Goal: Information Seeking & Learning: Learn about a topic

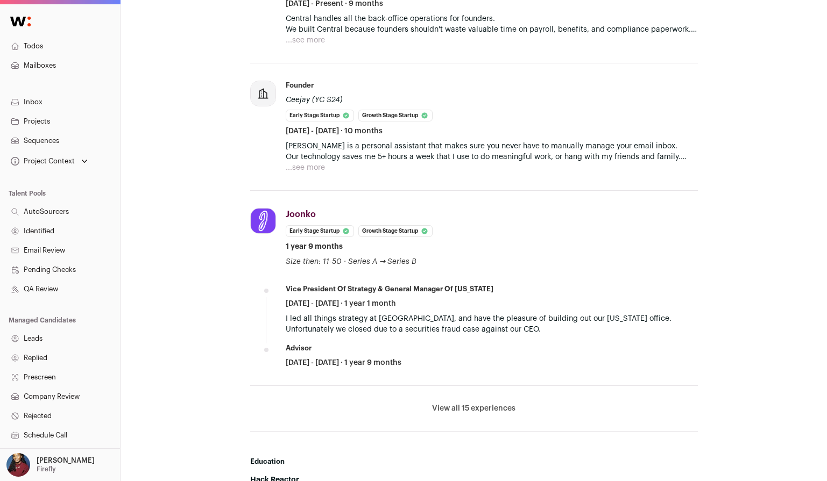
scroll to position [518, 0]
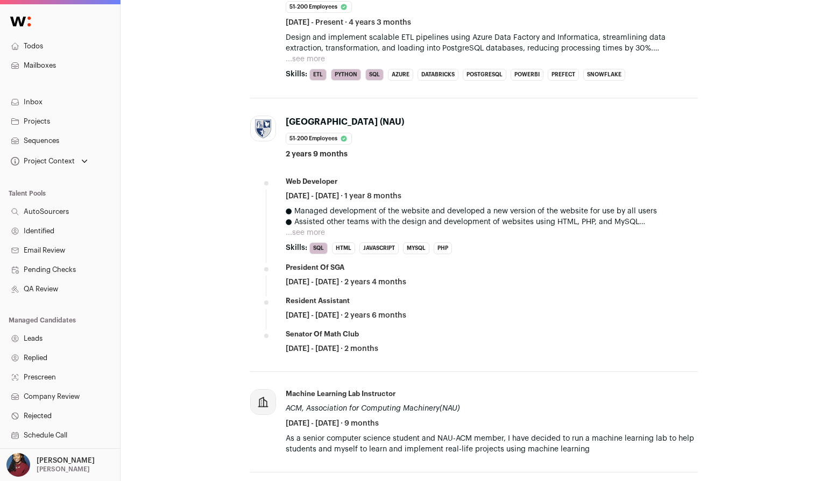
scroll to position [596, 0]
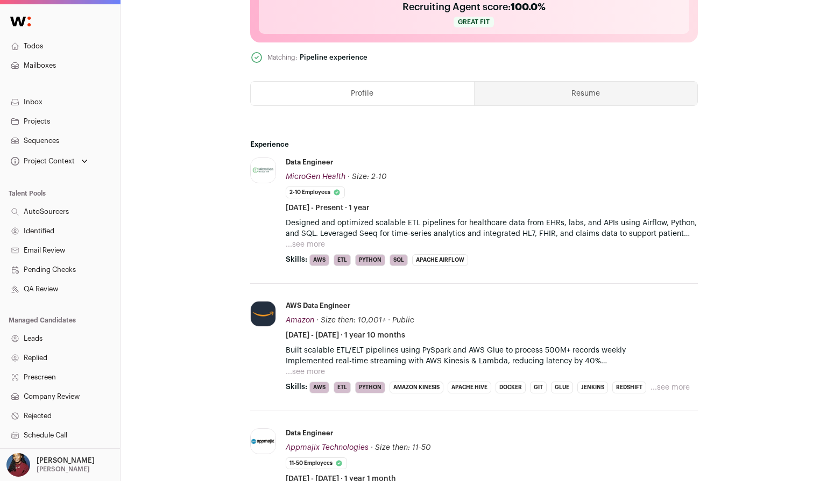
scroll to position [478, 0]
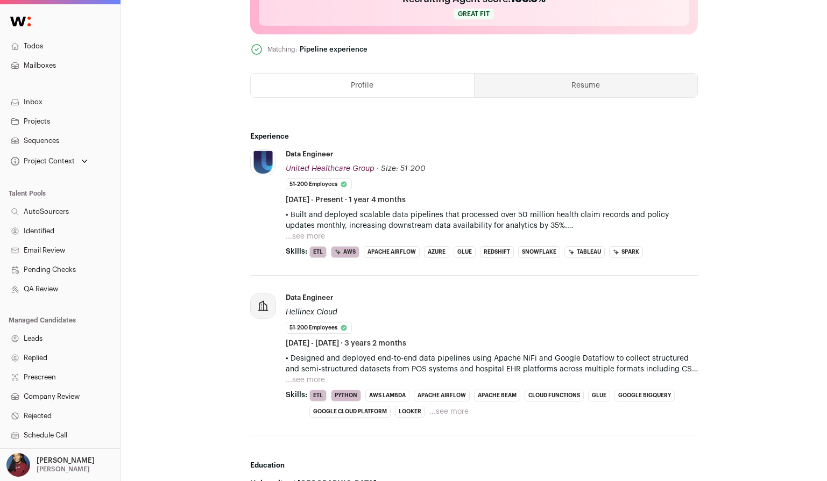
scroll to position [532, 0]
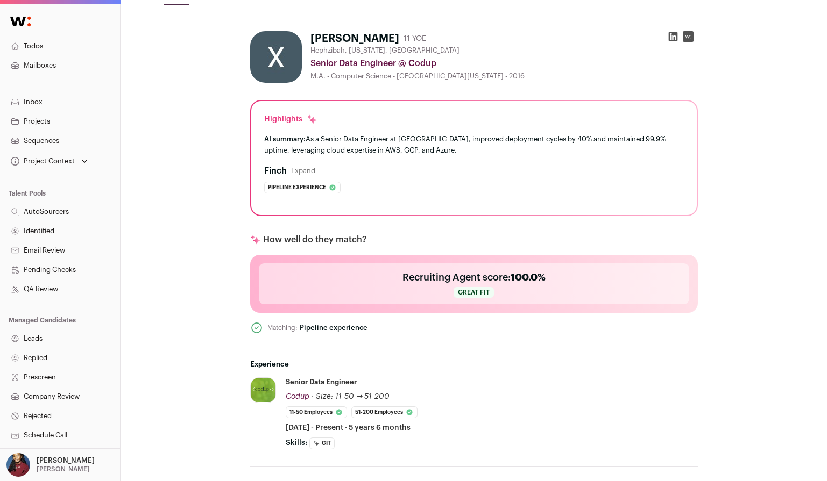
scroll to position [146, 0]
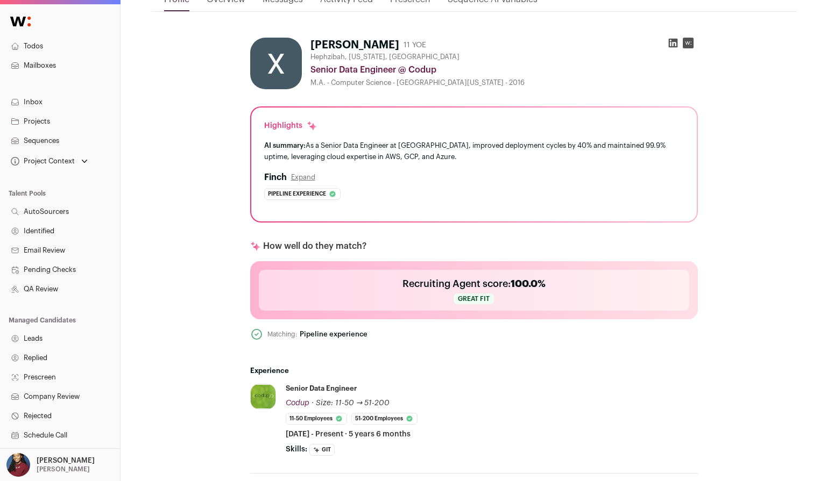
click at [675, 41] on icon at bounding box center [672, 43] width 9 height 9
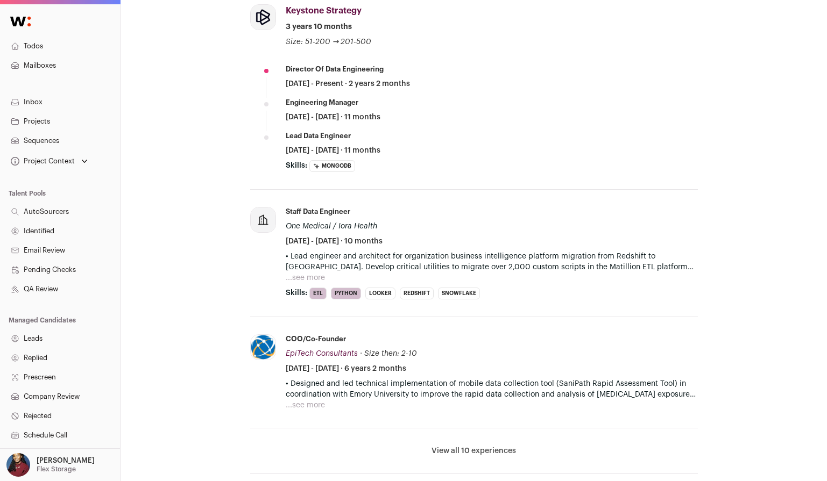
scroll to position [645, 0]
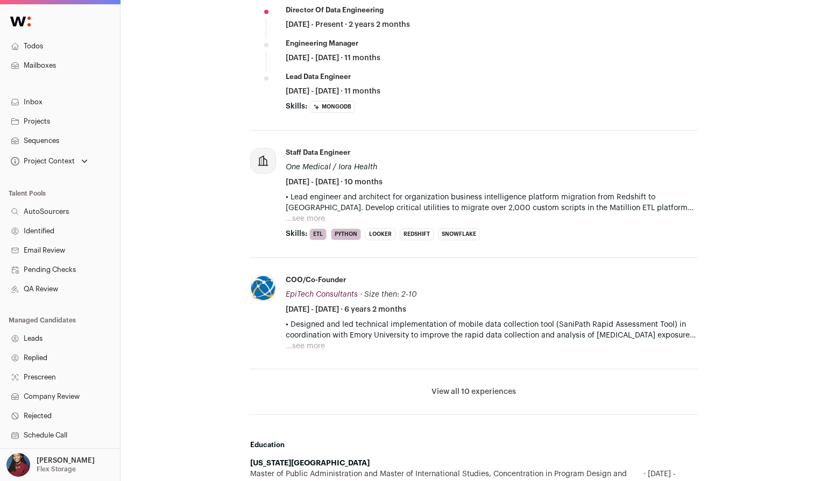
click at [469, 388] on button "View all 10 experiences" at bounding box center [473, 392] width 84 height 11
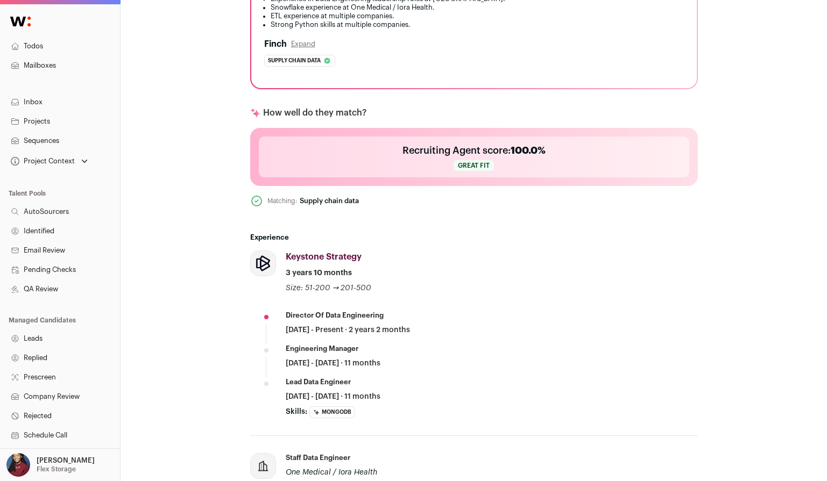
scroll to position [399, 0]
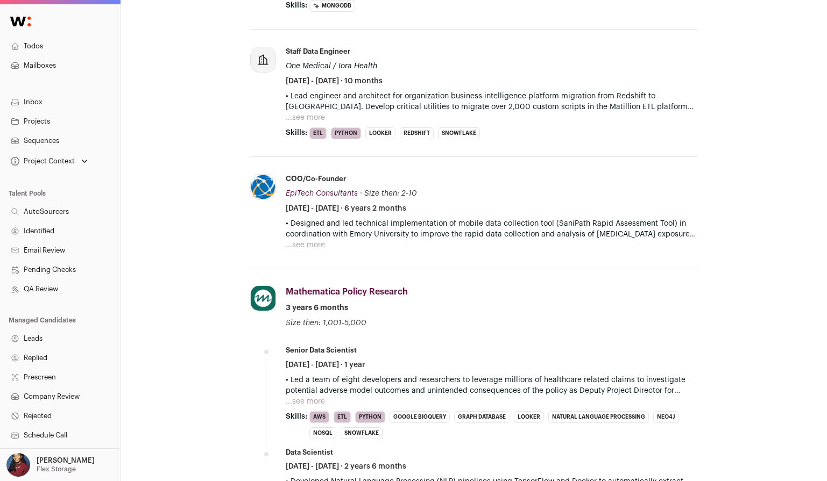
scroll to position [843, 0]
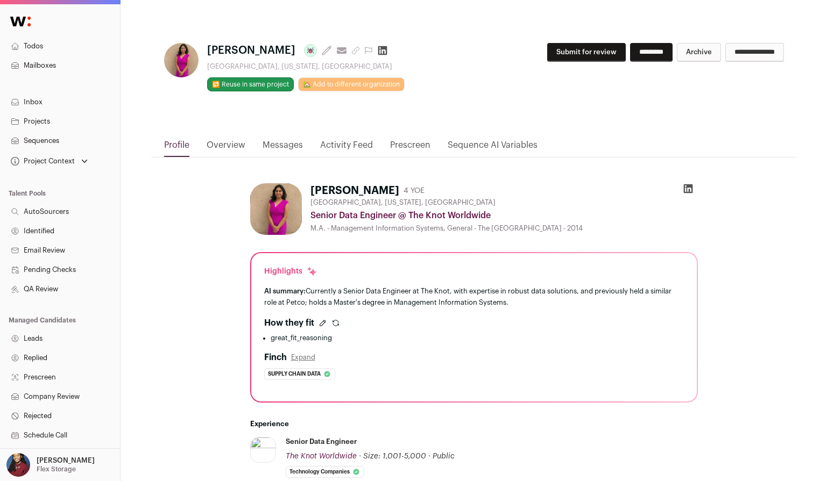
scroll to position [276, 0]
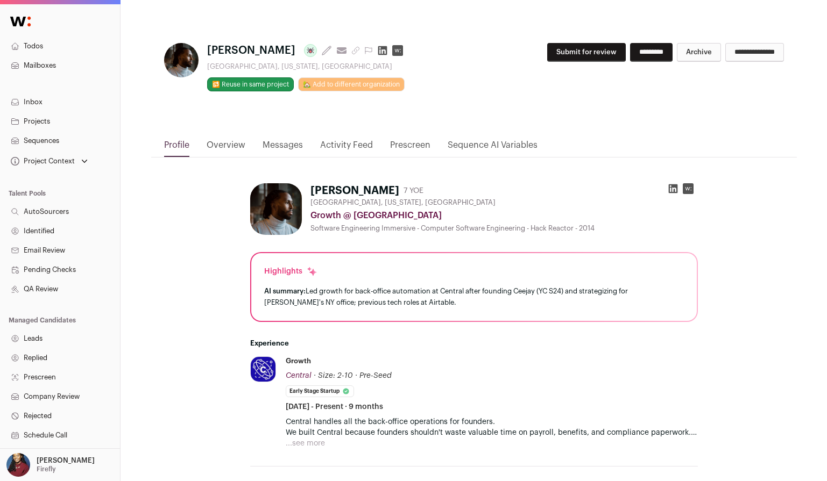
scroll to position [518, 0]
